Goal: Leave review/rating: Share an evaluation or opinion about a product, service, or content

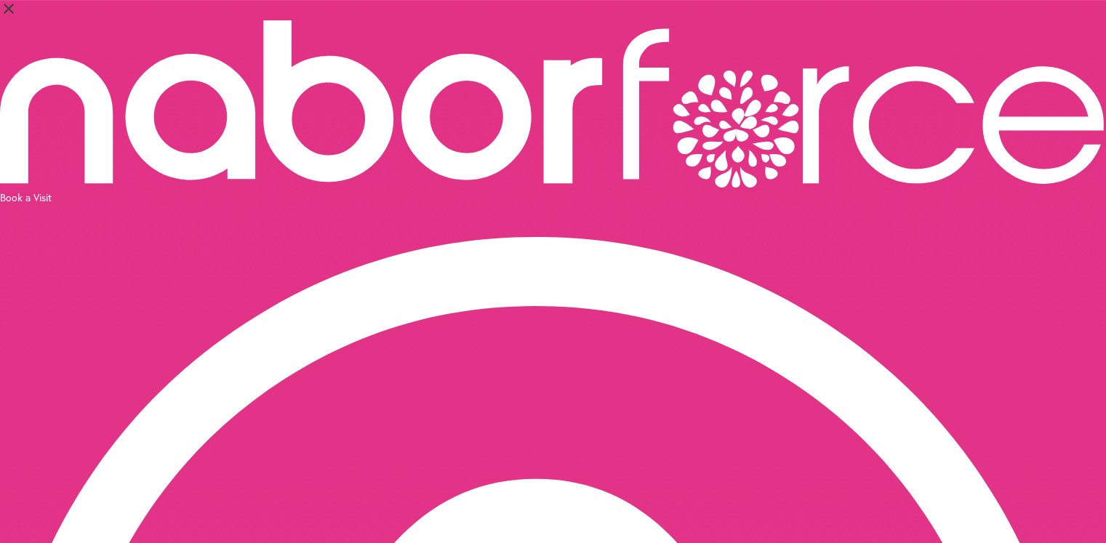
select select "*"
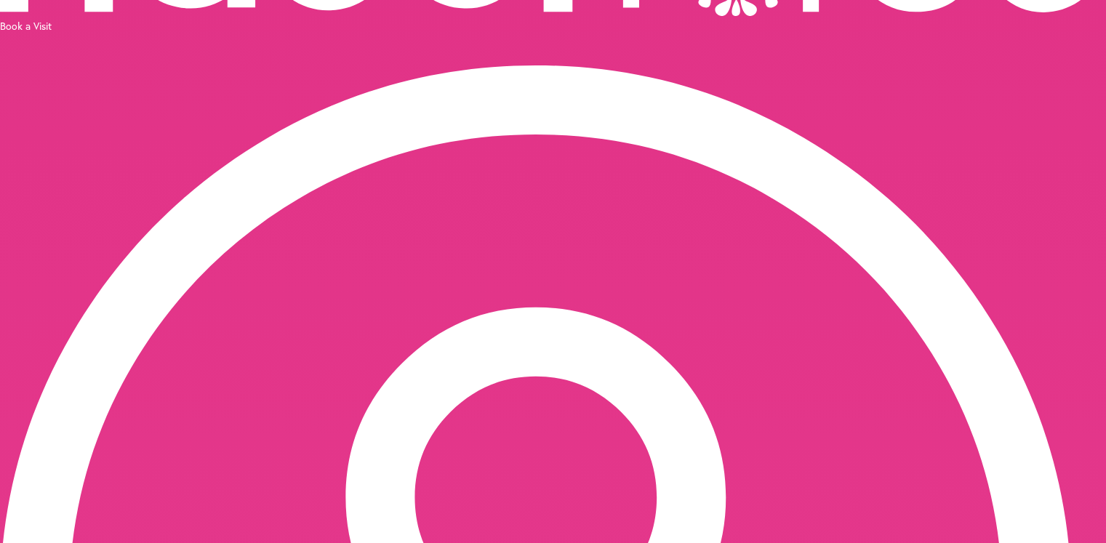
scroll to position [195, 0]
